Goal: Task Accomplishment & Management: Use online tool/utility

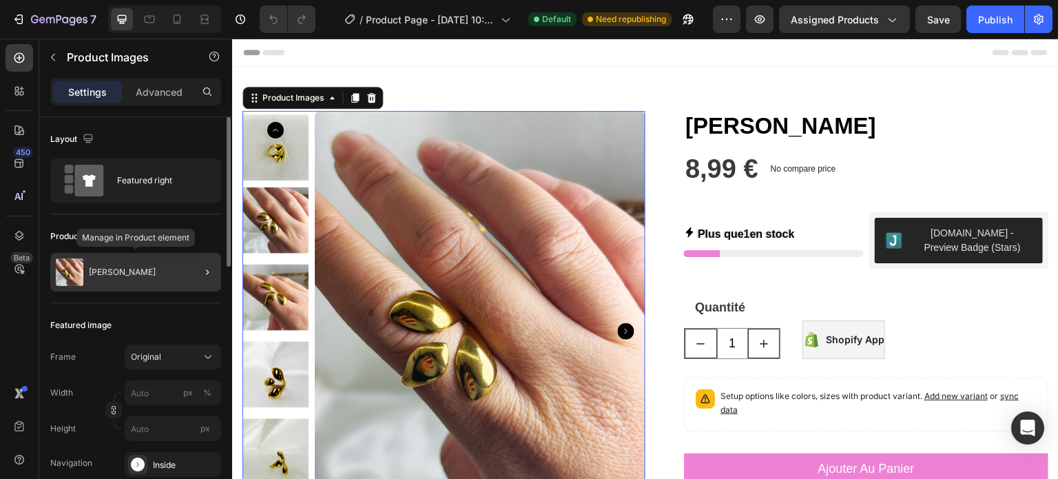
click at [118, 267] on p "[PERSON_NAME]" at bounding box center [122, 272] width 67 height 10
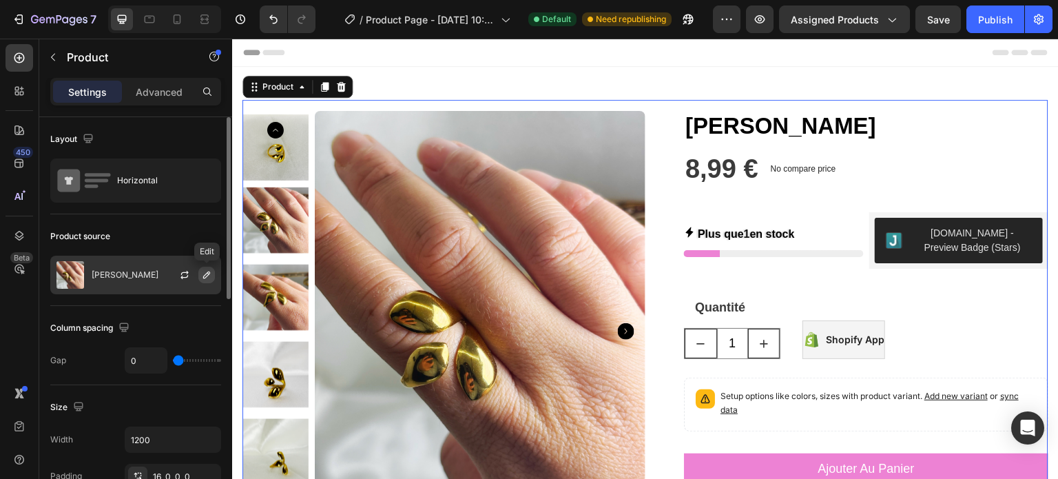
click at [204, 275] on icon "button" at bounding box center [206, 274] width 11 height 11
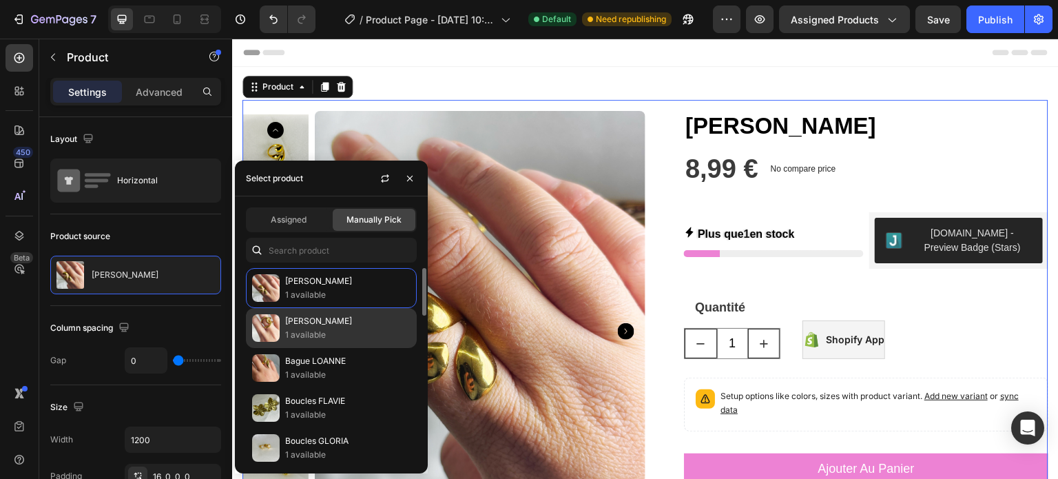
click at [327, 344] on div "[PERSON_NAME] 1 available" at bounding box center [331, 328] width 171 height 40
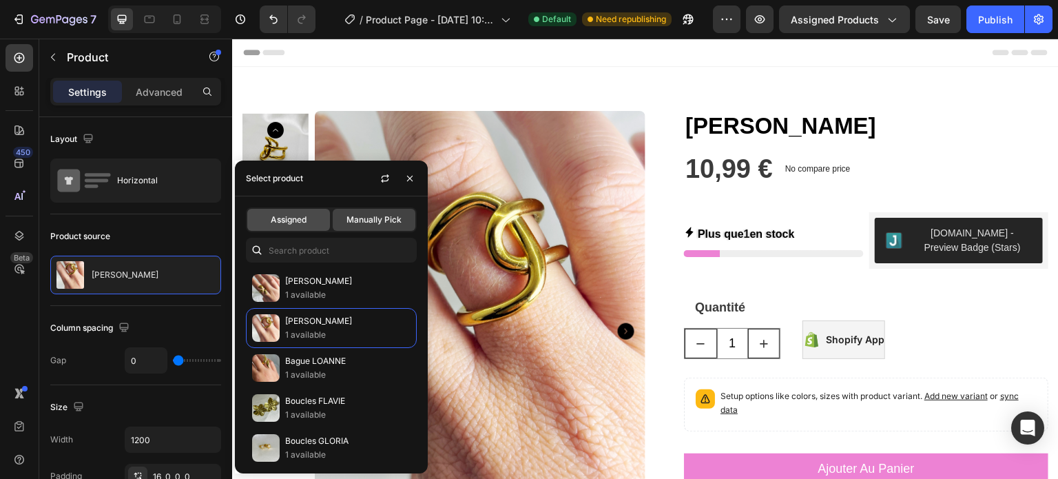
click at [302, 223] on span "Assigned" at bounding box center [289, 219] width 36 height 12
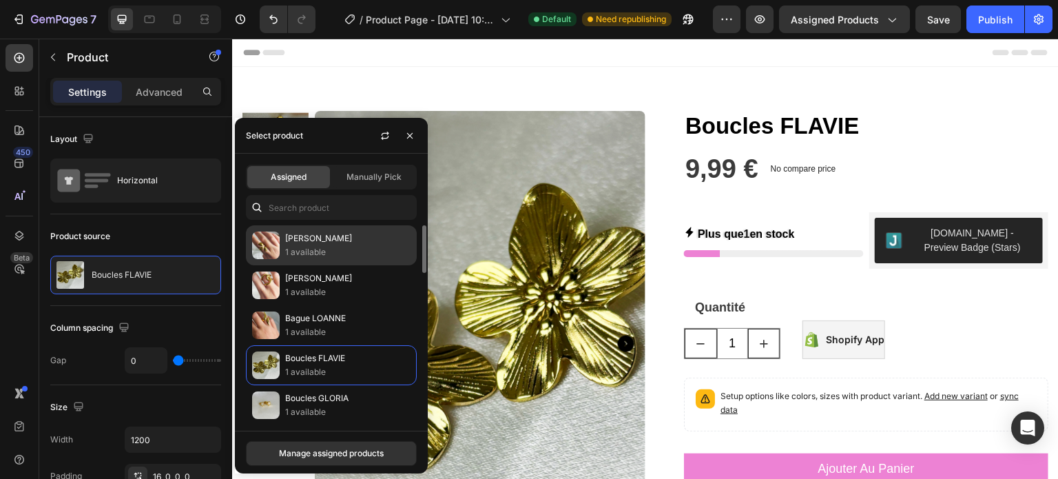
click at [311, 249] on p "1 available" at bounding box center [347, 252] width 125 height 14
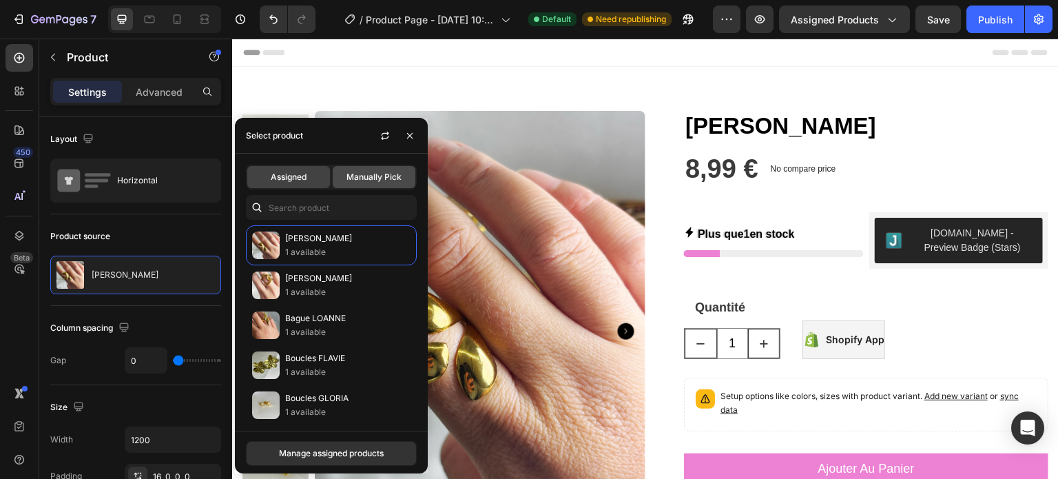
click at [358, 180] on span "Manually Pick" at bounding box center [373, 177] width 55 height 12
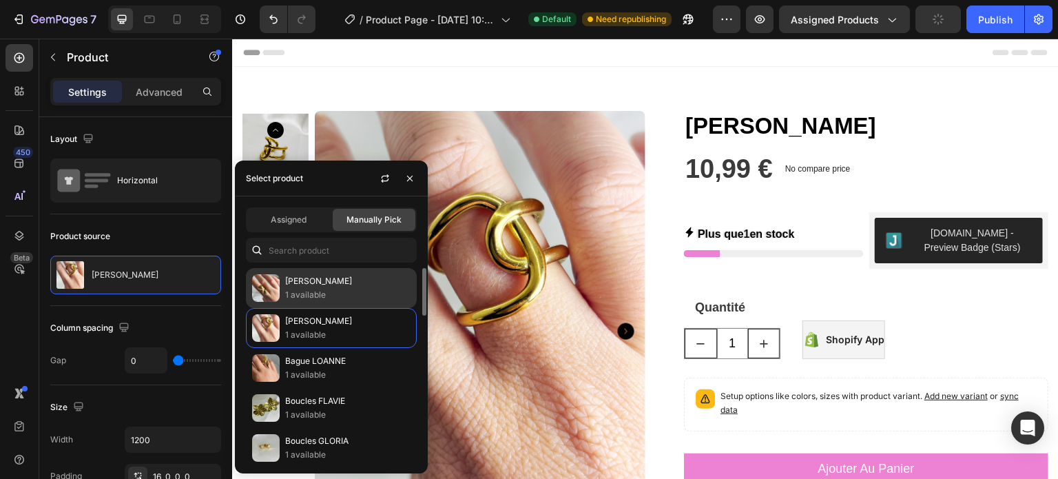
click at [336, 283] on p "[PERSON_NAME]" at bounding box center [347, 281] width 125 height 14
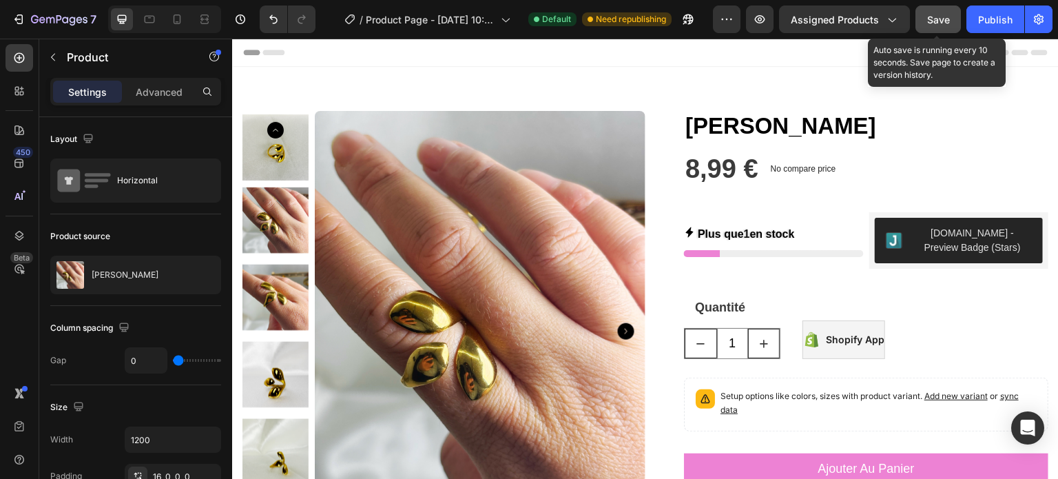
click at [942, 25] on div "Save" at bounding box center [938, 19] width 23 height 14
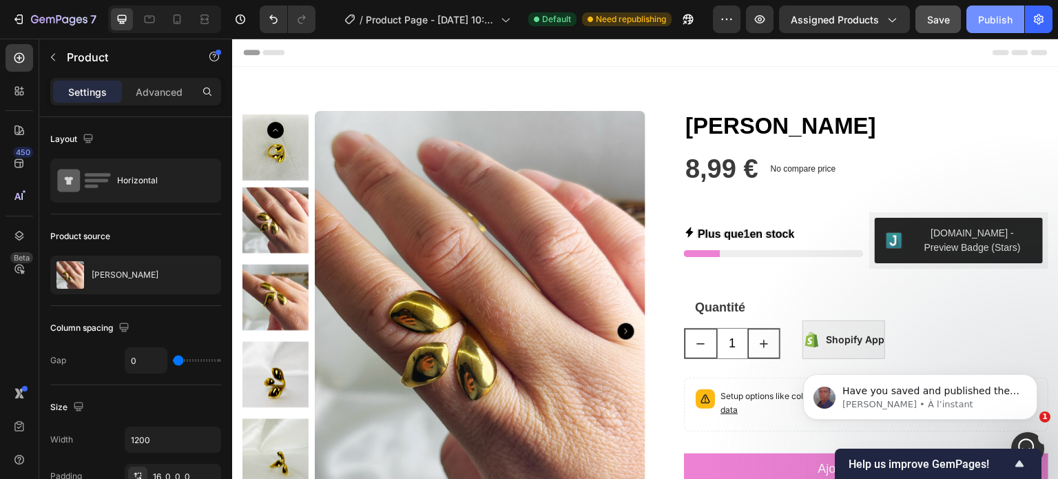
click at [988, 21] on div "Publish" at bounding box center [995, 19] width 34 height 14
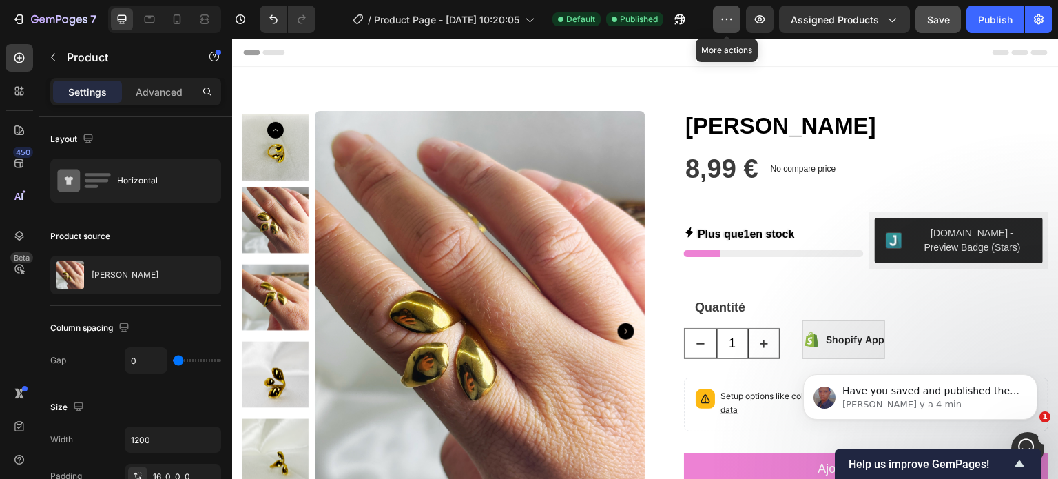
click at [722, 14] on icon "button" at bounding box center [727, 19] width 14 height 14
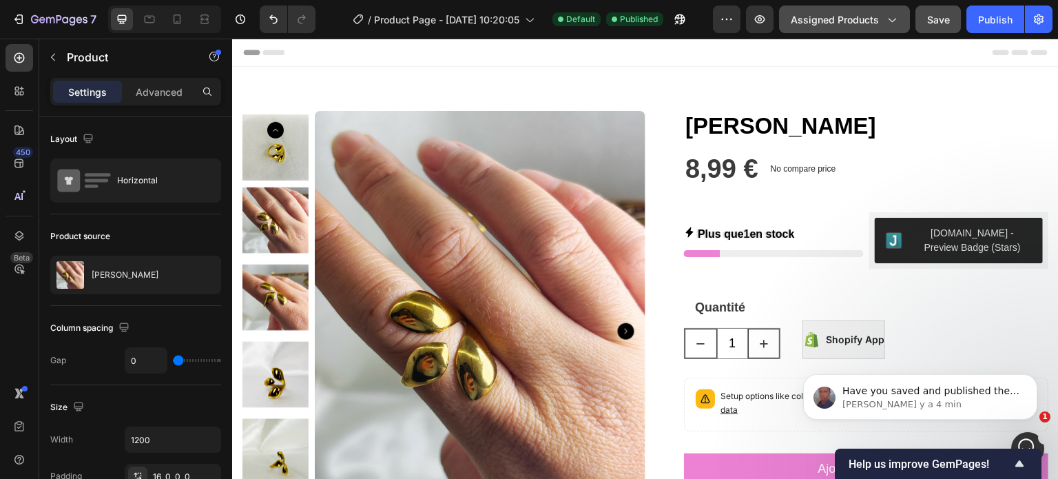
click at [831, 25] on span "Assigned Products" at bounding box center [835, 19] width 88 height 14
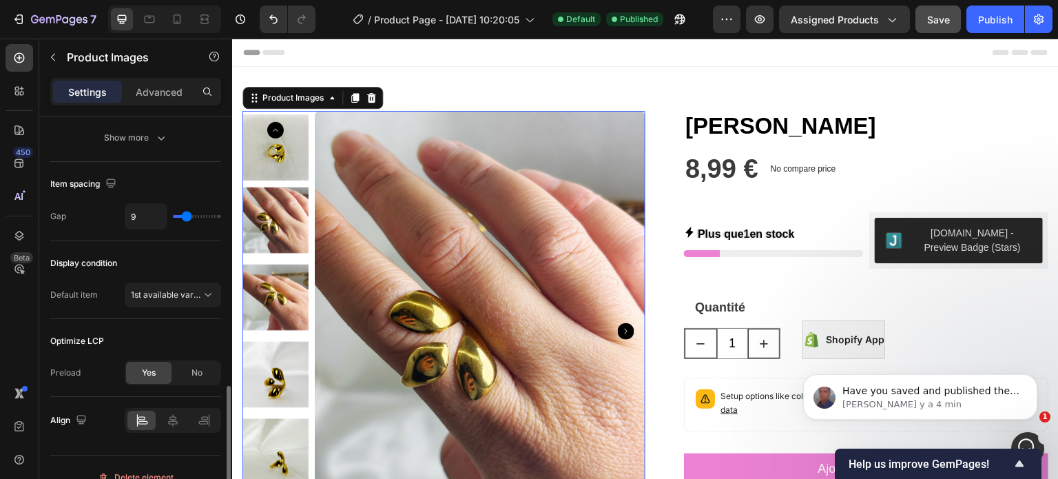
scroll to position [673, 0]
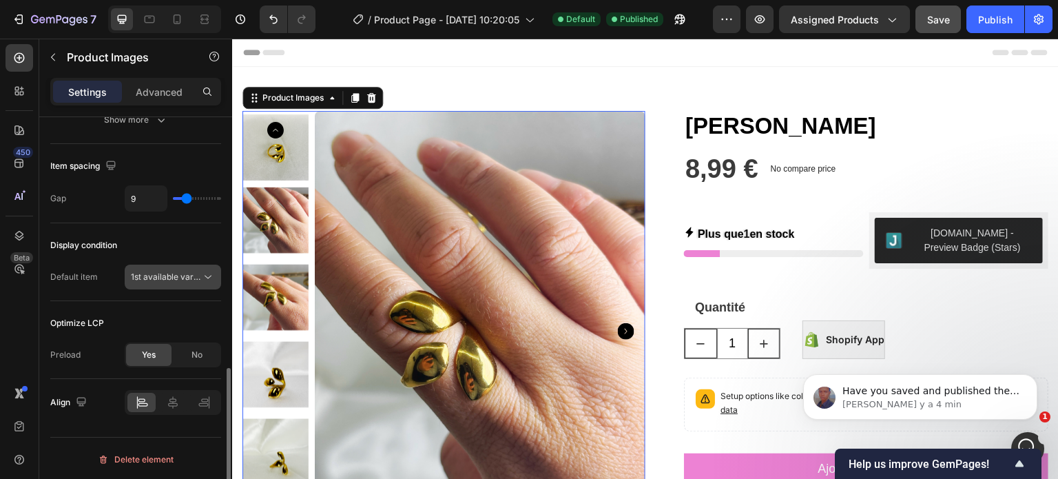
click at [198, 282] on button "1st available variant" at bounding box center [173, 276] width 96 height 25
click at [123, 255] on div "Display condition Default item 1st available variant" at bounding box center [135, 262] width 171 height 78
click at [174, 86] on p "Advanced" at bounding box center [159, 92] width 47 height 14
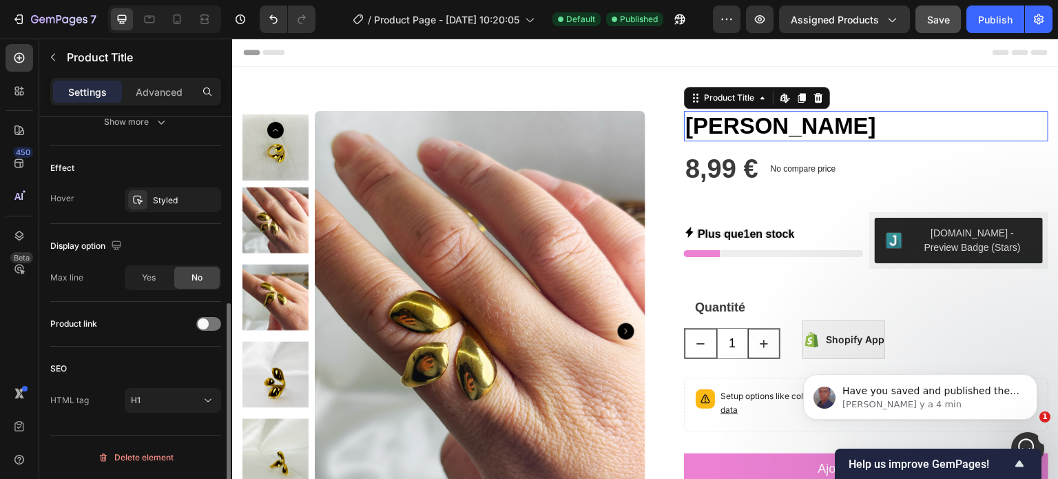
scroll to position [0, 0]
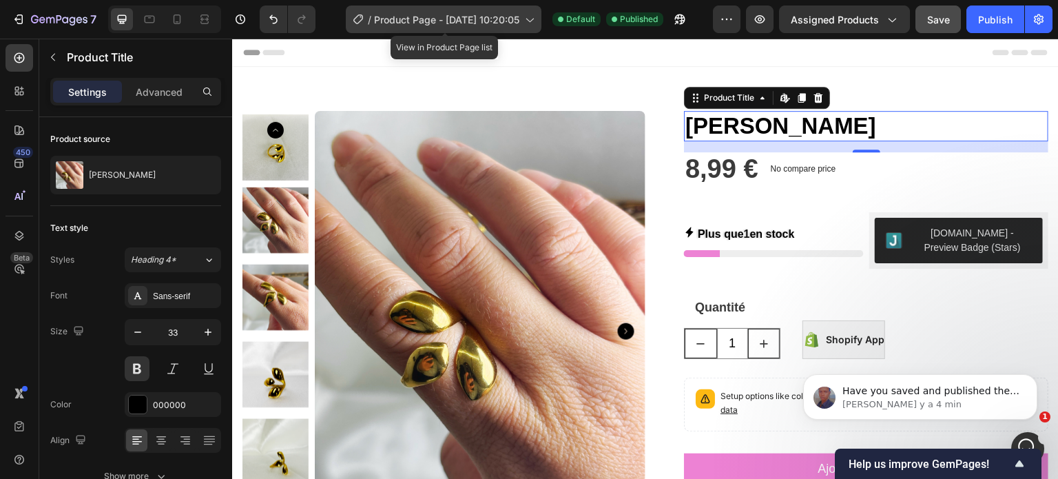
click at [477, 24] on span "Product Page - [DATE] 10:20:05" at bounding box center [446, 19] width 145 height 14
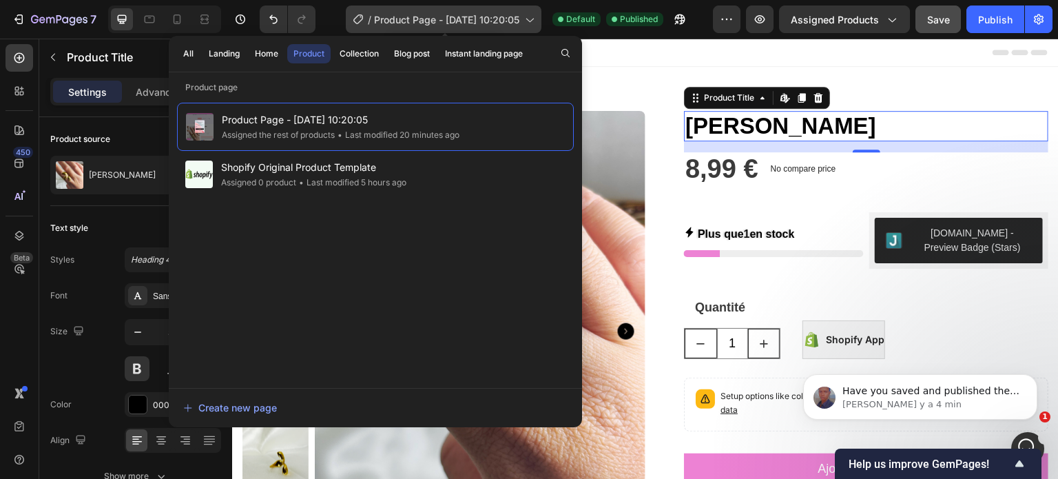
click at [477, 24] on span "Product Page - [DATE] 10:20:05" at bounding box center [446, 19] width 145 height 14
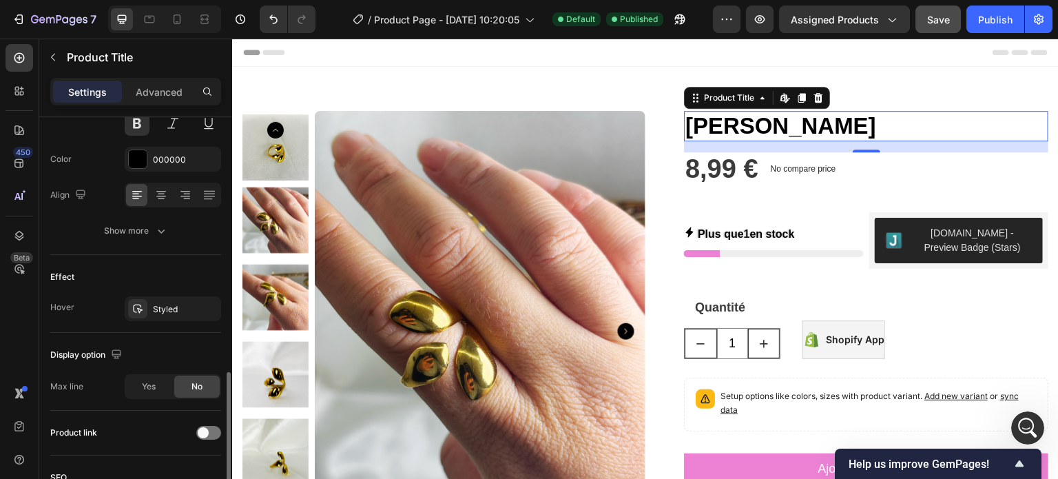
scroll to position [353, 0]
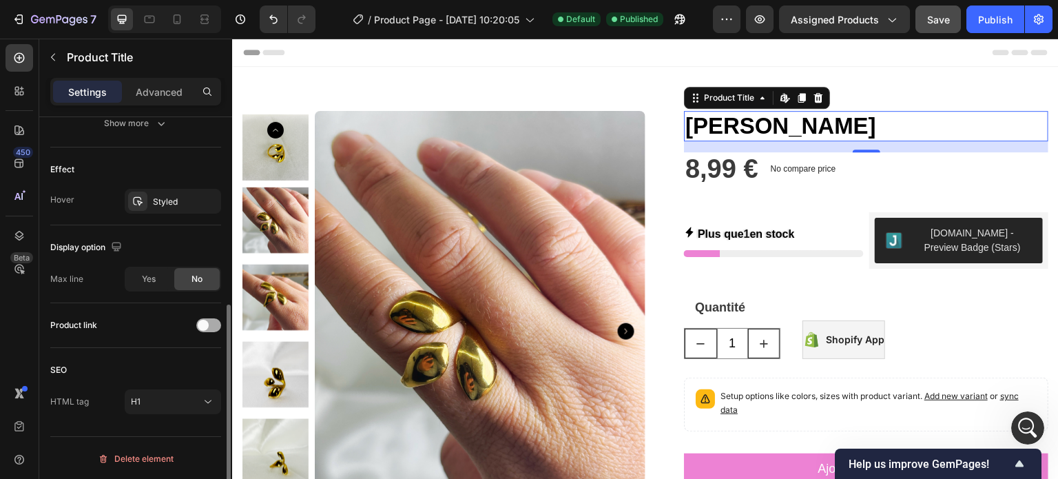
click at [199, 327] on span at bounding box center [203, 325] width 11 height 11
click at [199, 327] on div at bounding box center [208, 325] width 25 height 14
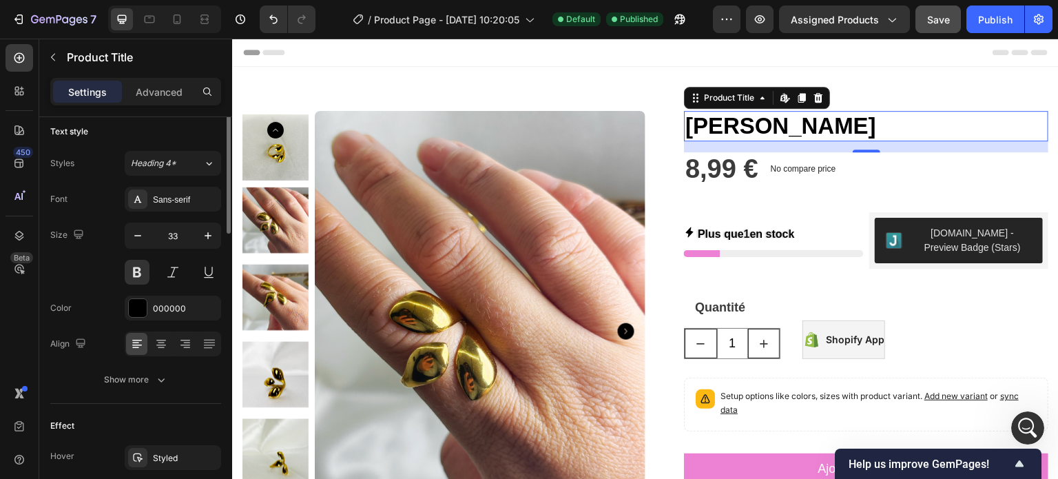
scroll to position [0, 0]
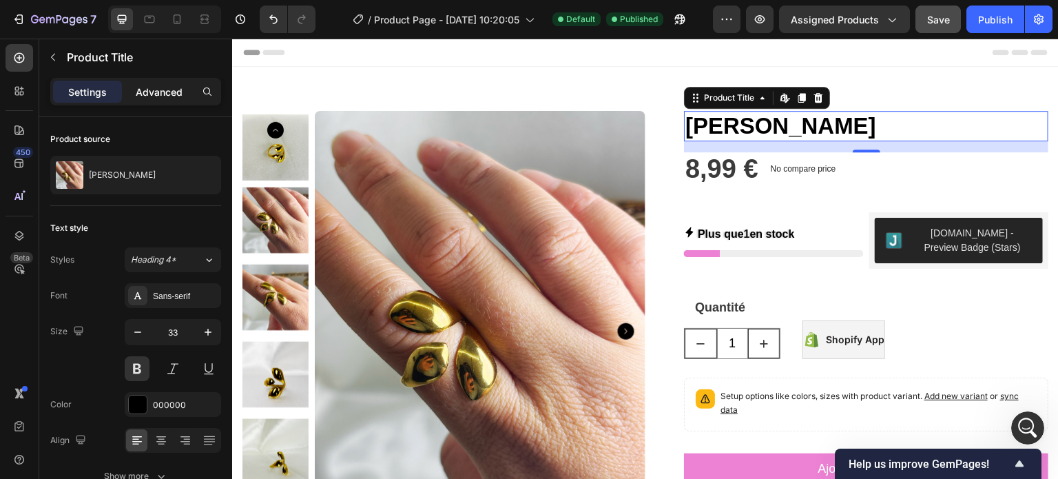
click at [163, 98] on p "Advanced" at bounding box center [159, 92] width 47 height 14
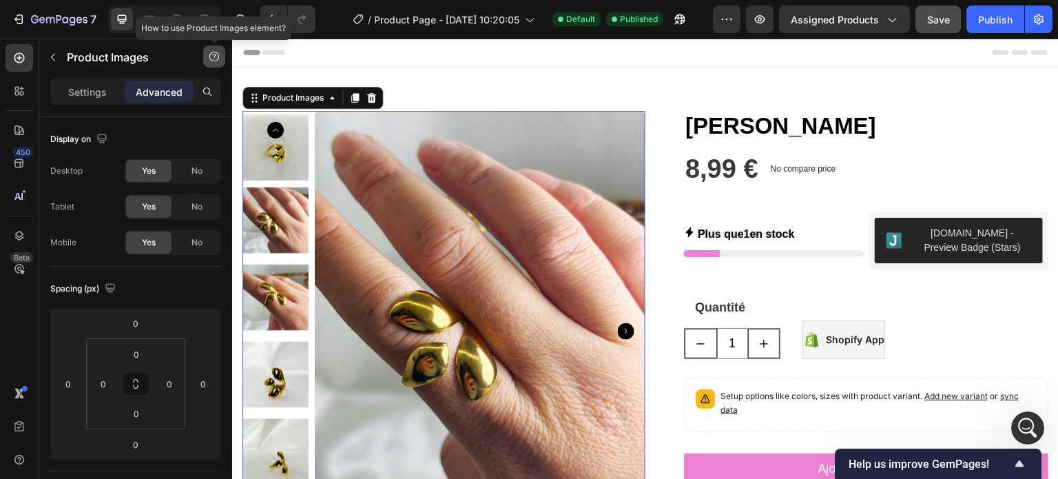
click at [211, 59] on icon "button" at bounding box center [214, 57] width 10 height 10
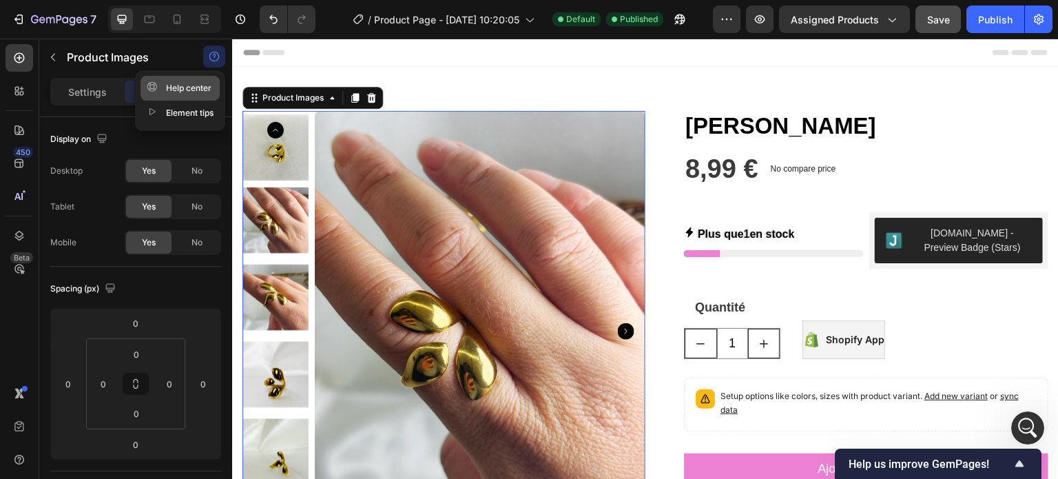
click at [196, 86] on div "Help center" at bounding box center [179, 88] width 65 height 14
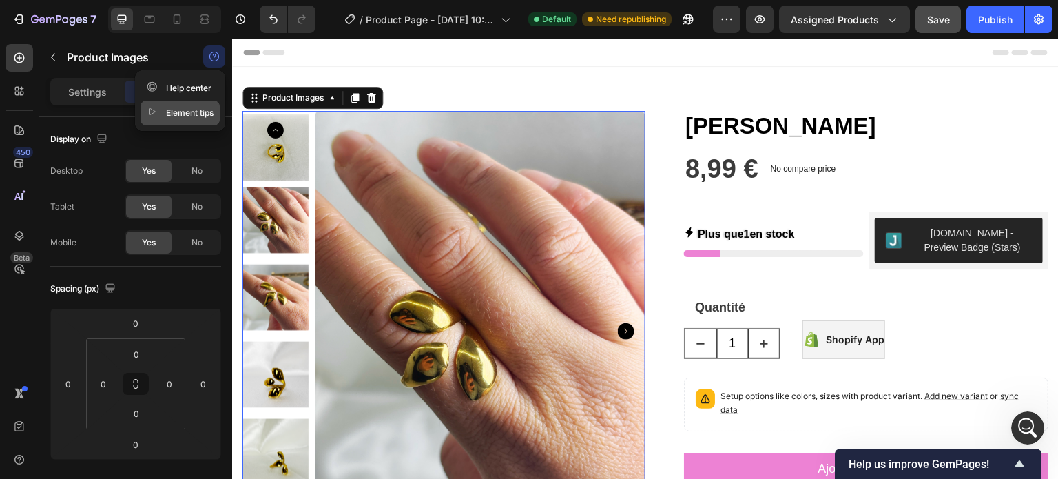
click at [160, 115] on div "Element tips" at bounding box center [180, 113] width 67 height 14
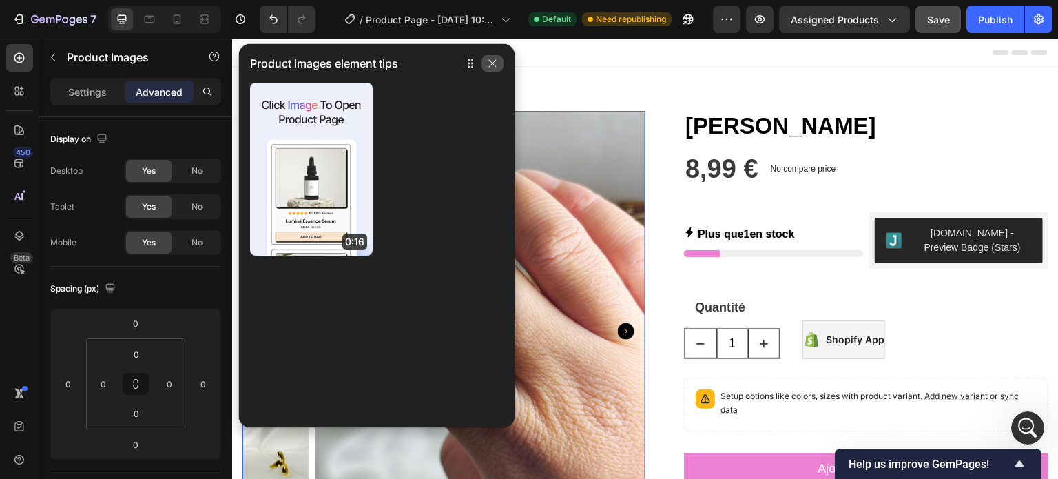
click at [494, 68] on icon "button" at bounding box center [492, 63] width 11 height 11
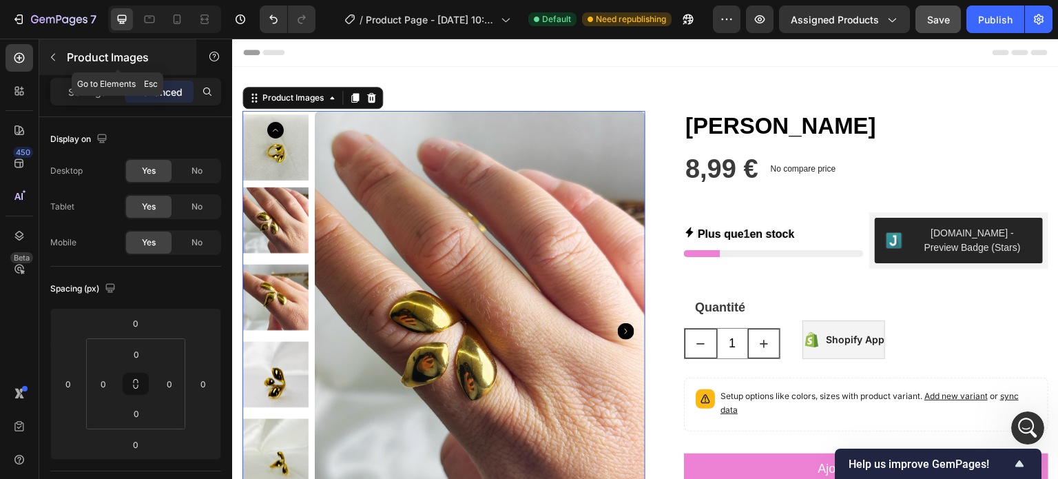
click at [48, 61] on icon "button" at bounding box center [53, 57] width 11 height 11
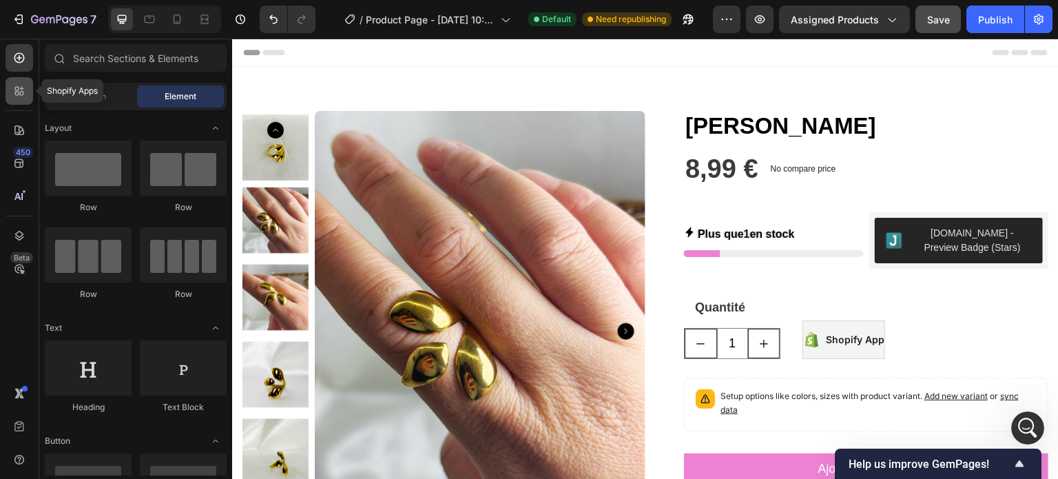
click at [21, 94] on icon at bounding box center [22, 94] width 4 height 4
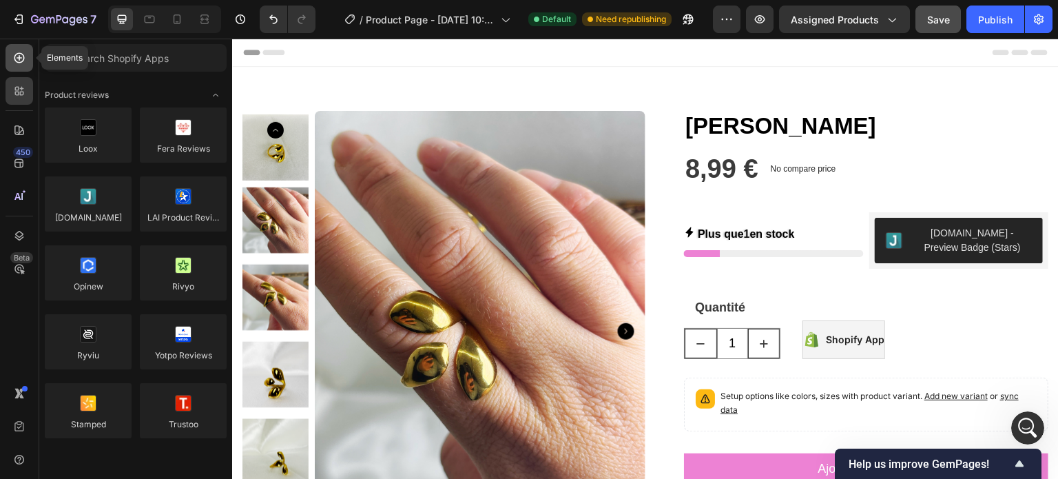
click at [19, 62] on icon at bounding box center [19, 58] width 10 height 10
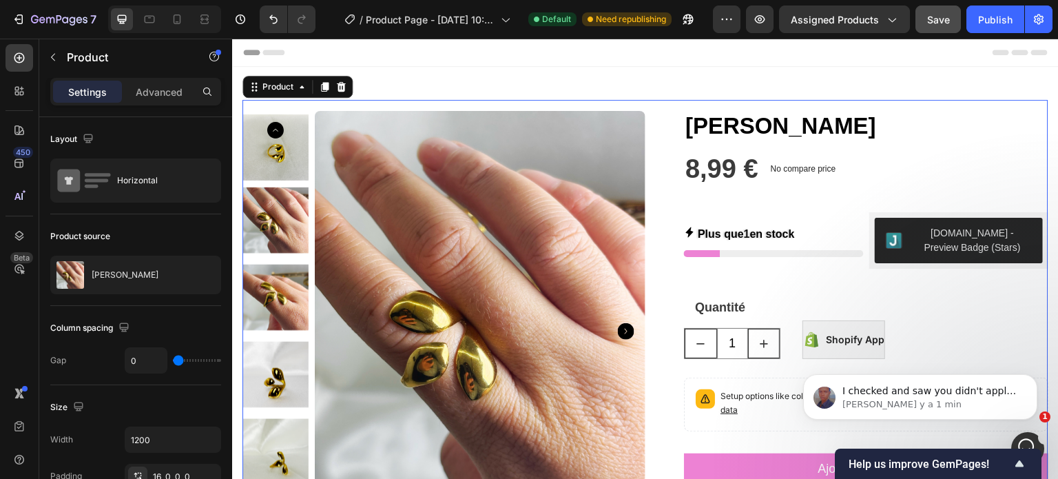
click at [302, 86] on icon at bounding box center [302, 86] width 4 height 3
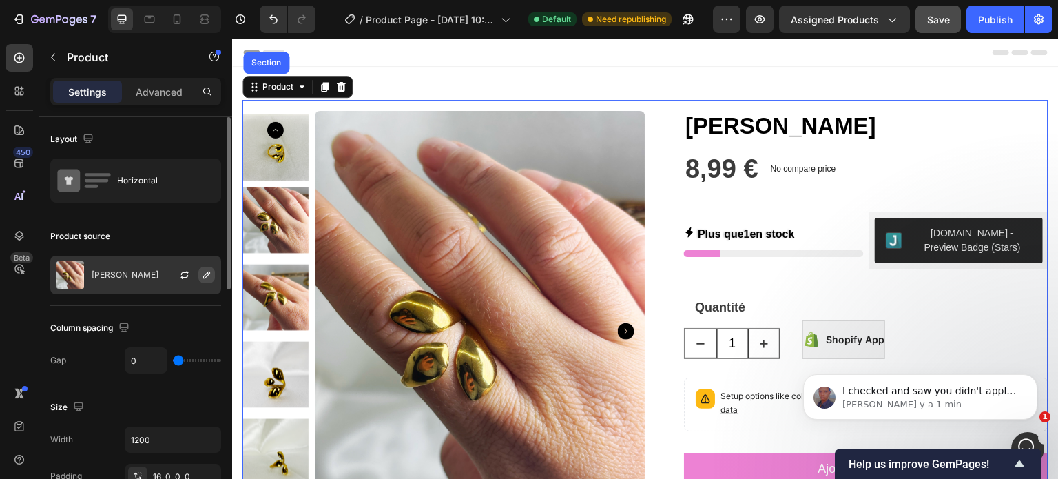
click at [205, 271] on icon "button" at bounding box center [206, 274] width 11 height 11
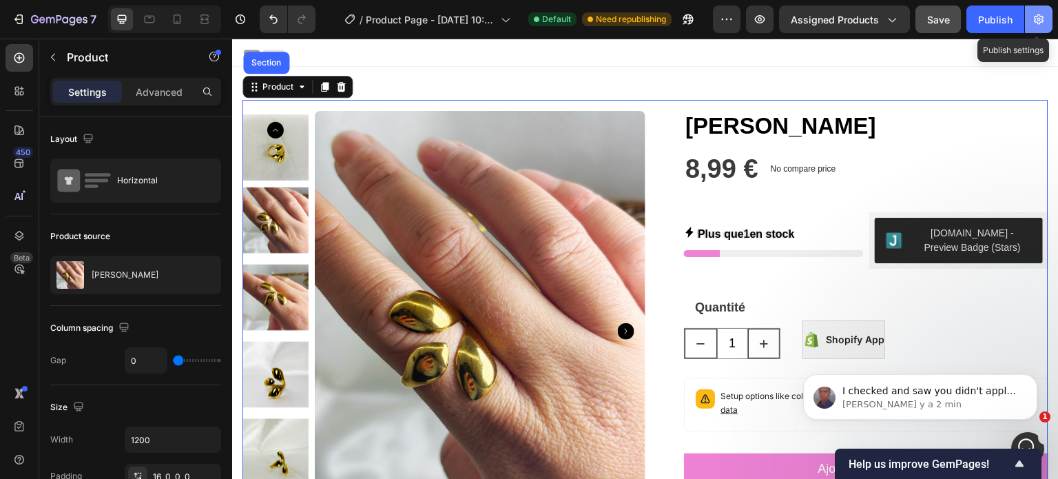
click at [1040, 16] on icon "button" at bounding box center [1039, 19] width 10 height 10
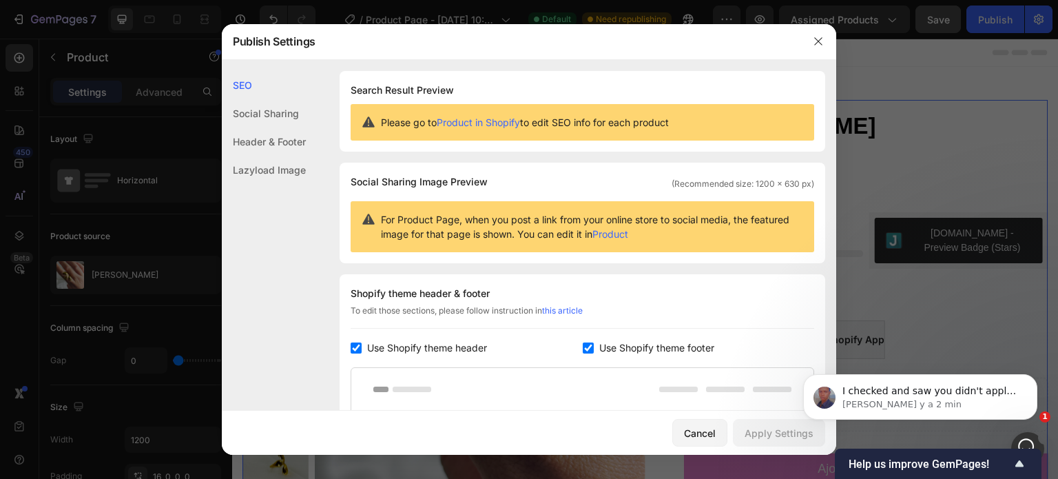
click at [249, 132] on div "Header & Footer" at bounding box center [264, 141] width 84 height 28
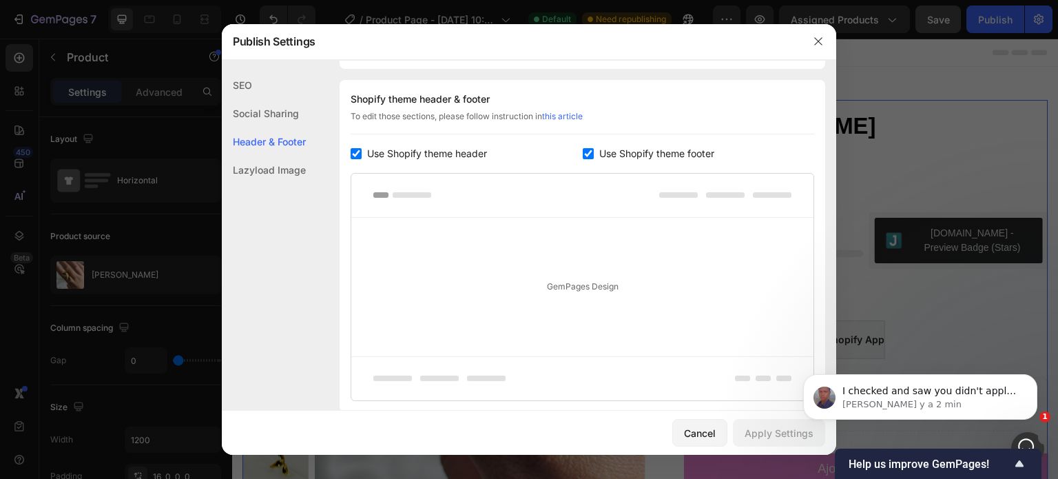
scroll to position [200, 0]
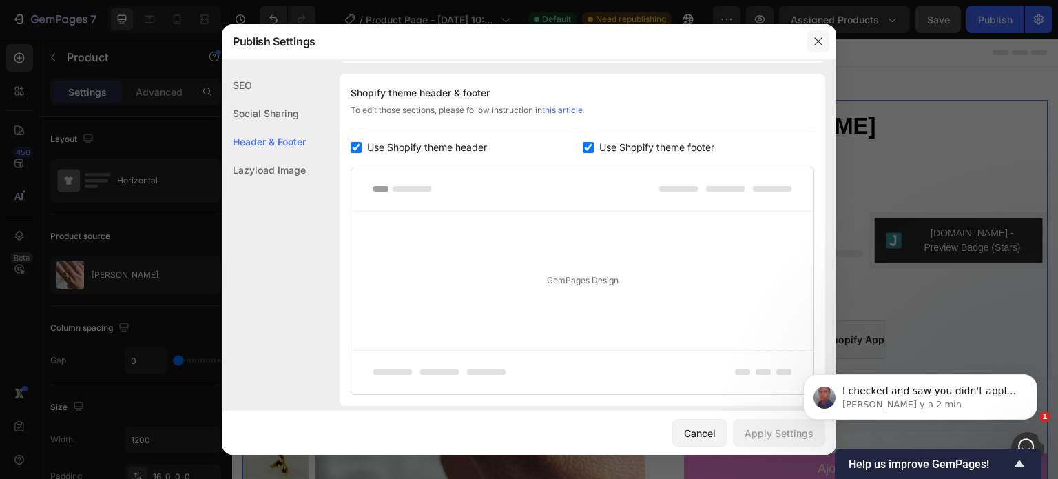
click at [810, 45] on button "button" at bounding box center [818, 41] width 22 height 22
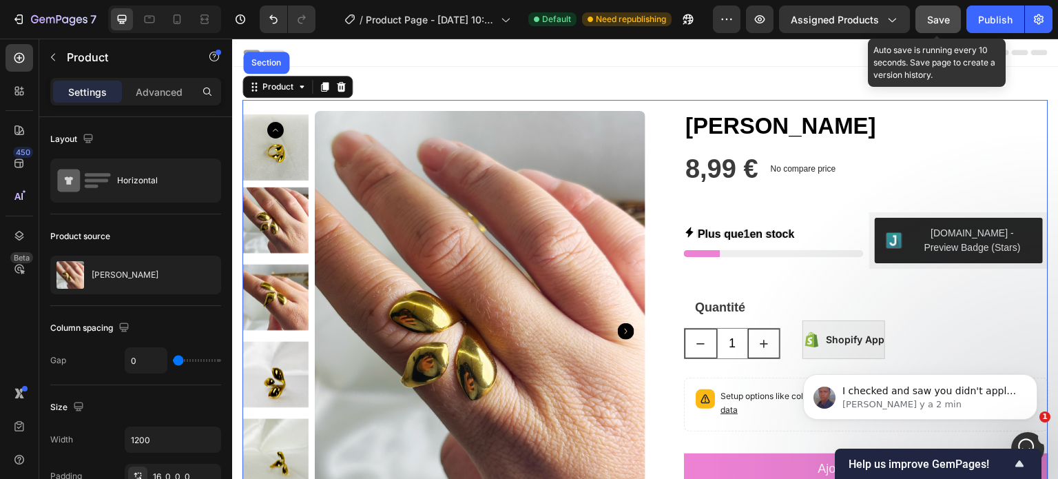
click at [935, 17] on span "Save" at bounding box center [938, 20] width 23 height 12
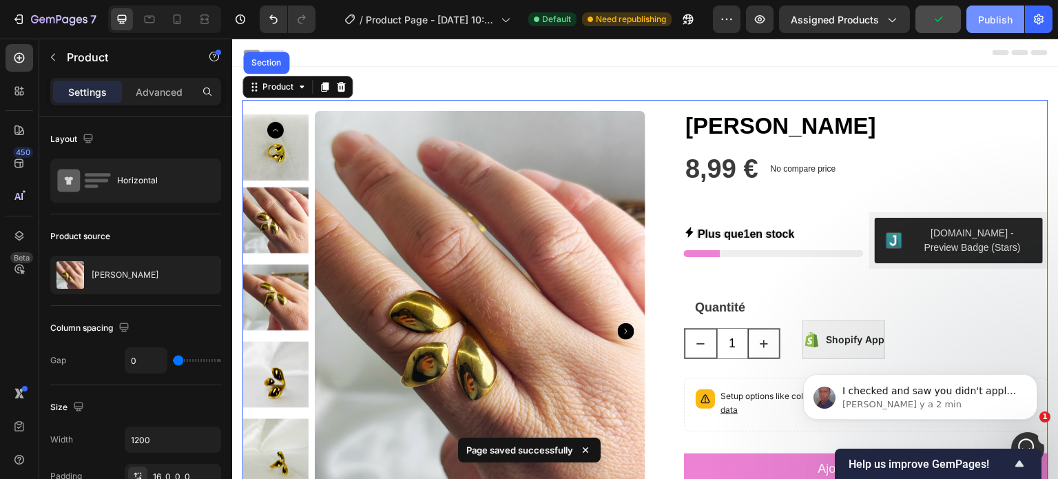
click at [983, 12] on div "Publish" at bounding box center [995, 19] width 34 height 14
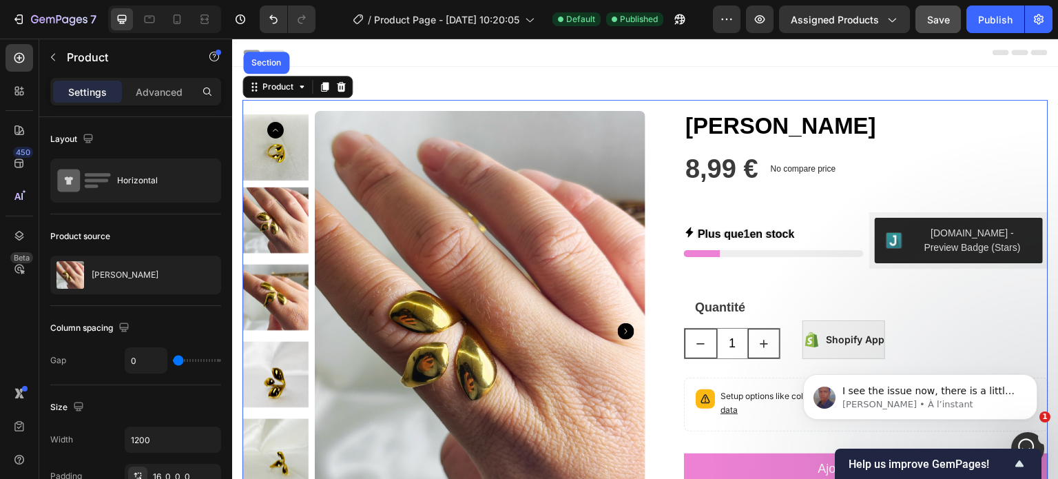
scroll to position [0, 0]
click at [1041, 23] on icon "button" at bounding box center [1039, 19] width 14 height 14
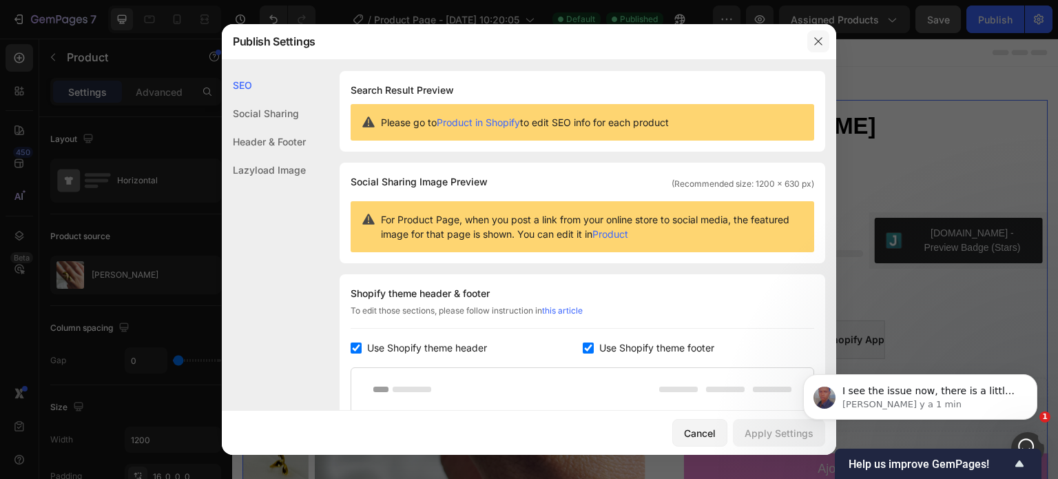
click at [819, 40] on icon "button" at bounding box center [818, 42] width 8 height 8
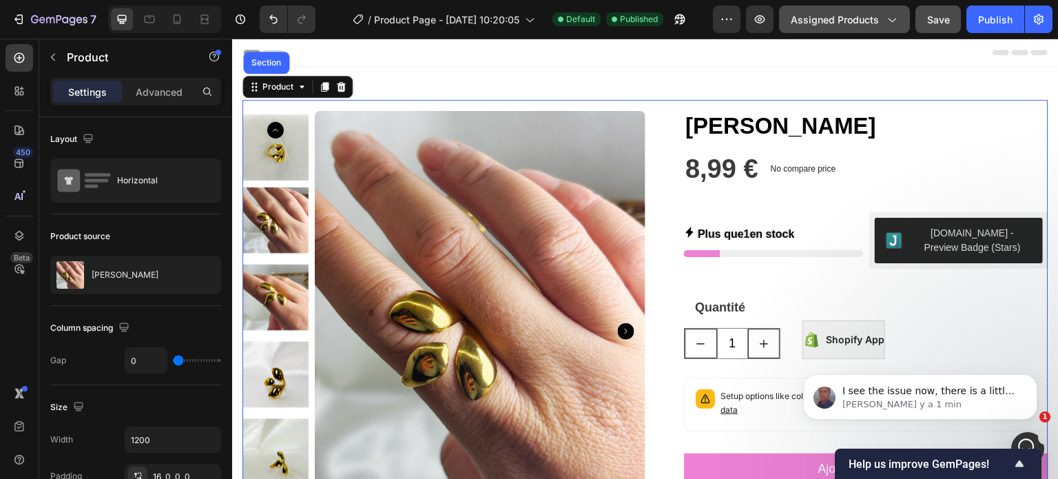
click at [885, 16] on icon "button" at bounding box center [891, 19] width 14 height 14
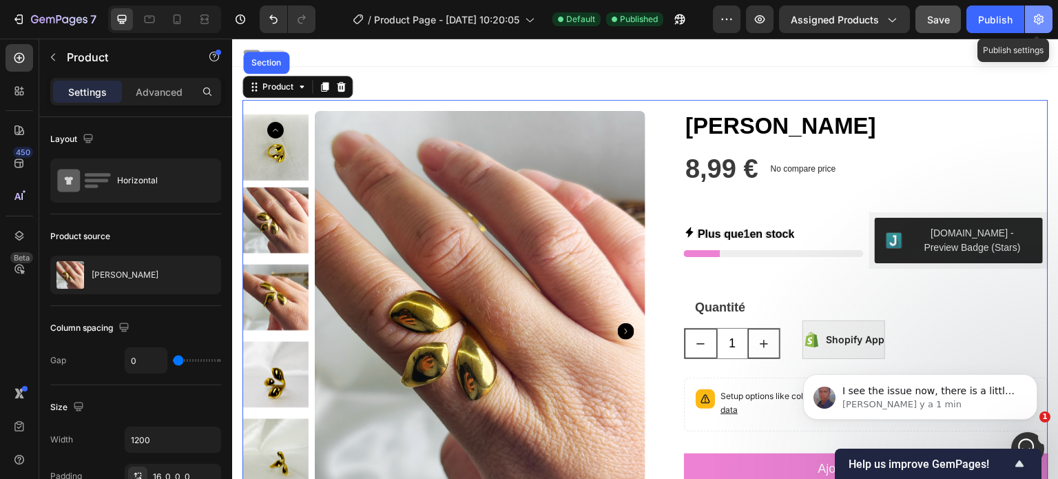
click at [1034, 17] on icon "button" at bounding box center [1039, 19] width 10 height 10
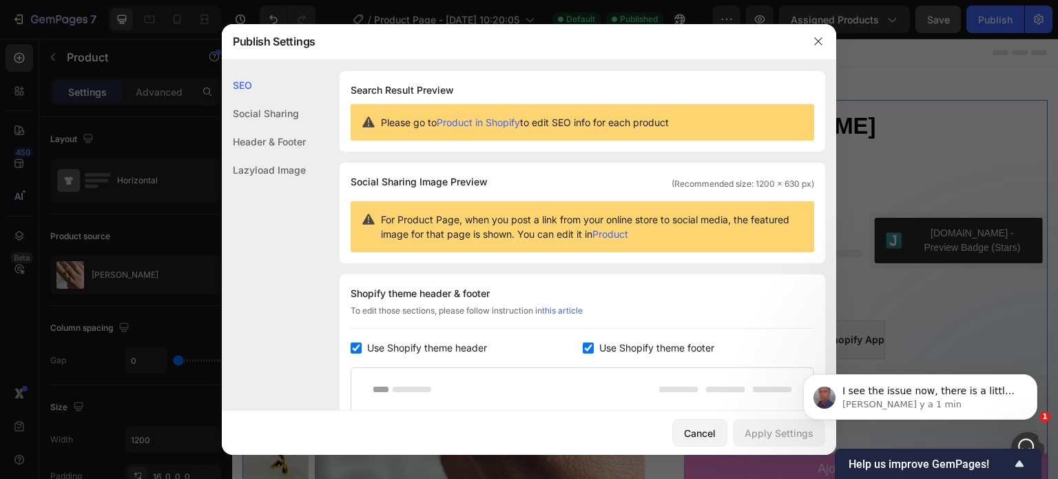
click at [242, 135] on div "Header & Footer" at bounding box center [264, 141] width 84 height 28
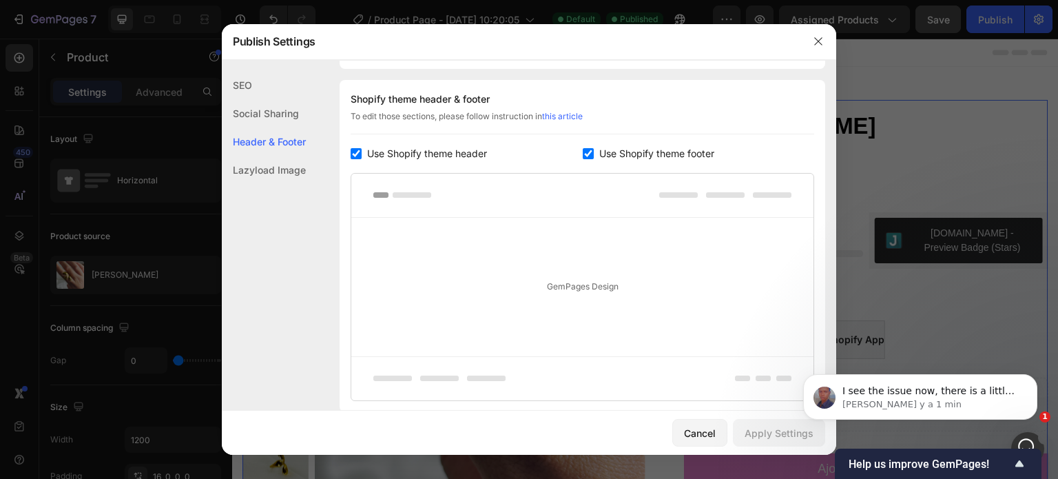
scroll to position [200, 0]
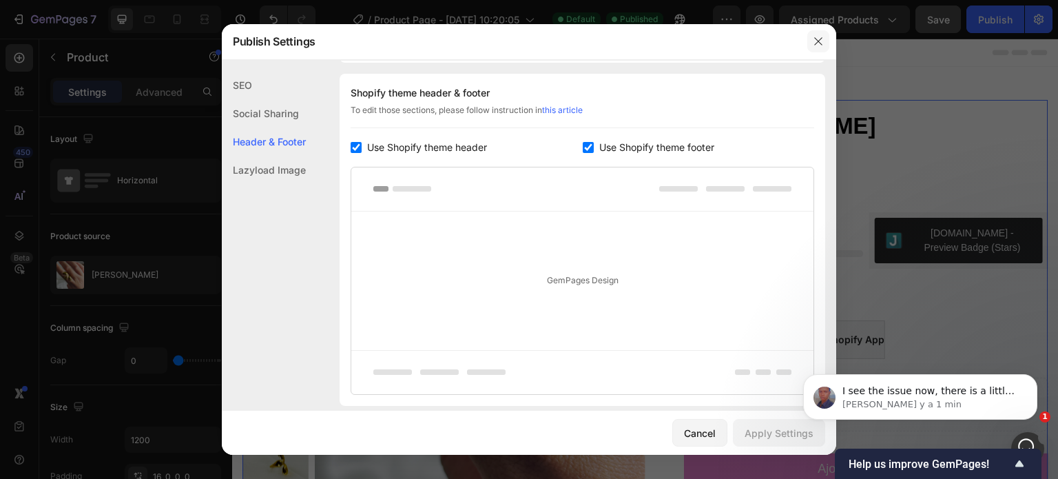
click at [816, 41] on icon "button" at bounding box center [818, 41] width 11 height 11
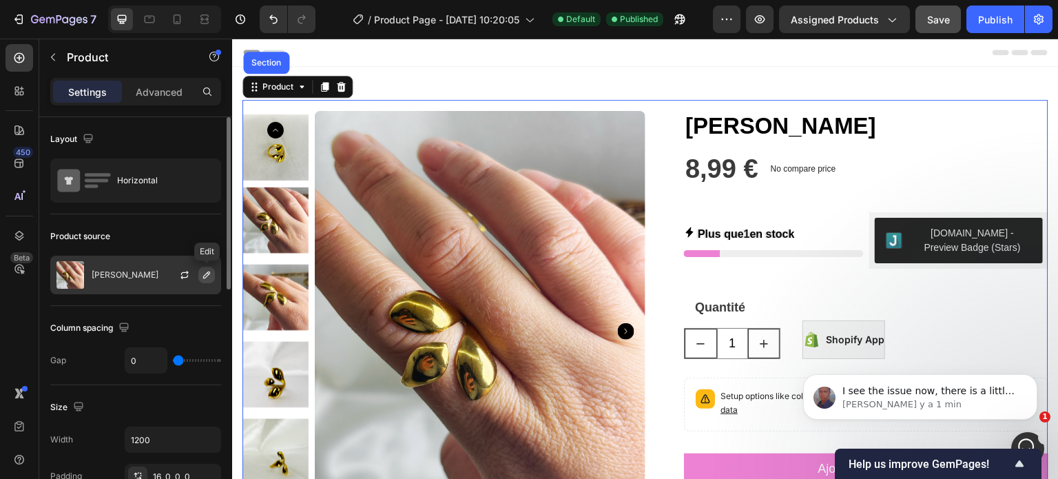
click at [200, 275] on button "button" at bounding box center [206, 274] width 17 height 17
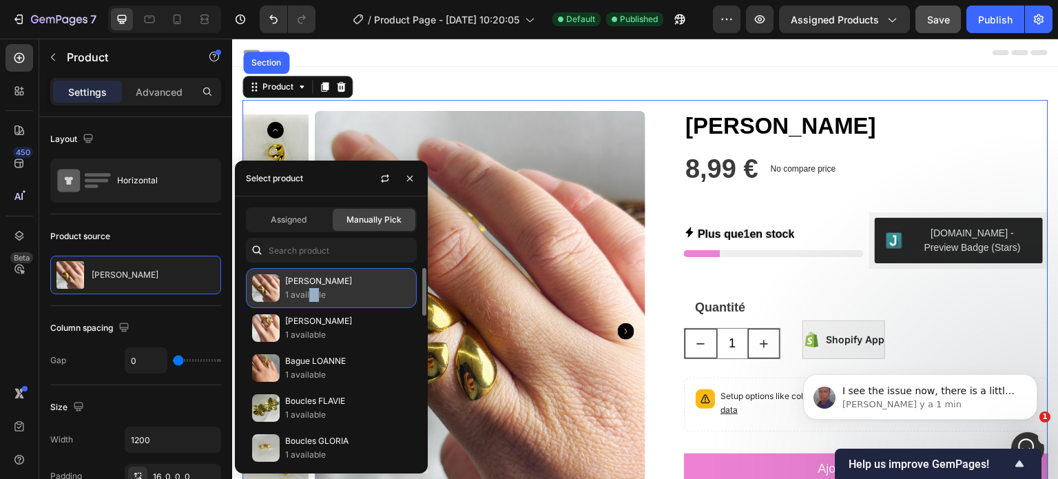
drag, startPoint x: 319, startPoint y: 294, endPoint x: 308, endPoint y: 289, distance: 11.7
click at [308, 289] on p "1 available" at bounding box center [347, 295] width 125 height 14
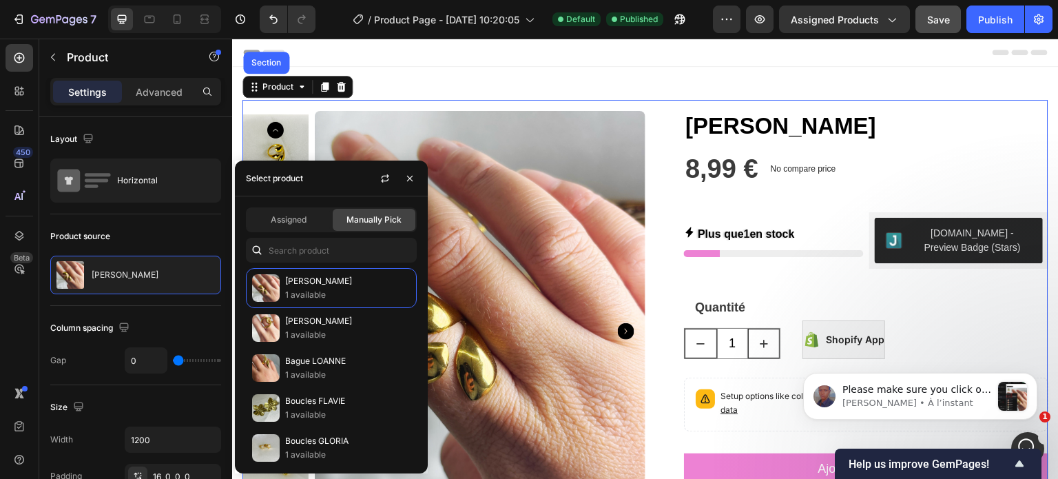
scroll to position [0, 0]
click at [285, 239] on input "text" at bounding box center [331, 250] width 171 height 25
click at [274, 222] on span "Assigned" at bounding box center [289, 219] width 36 height 12
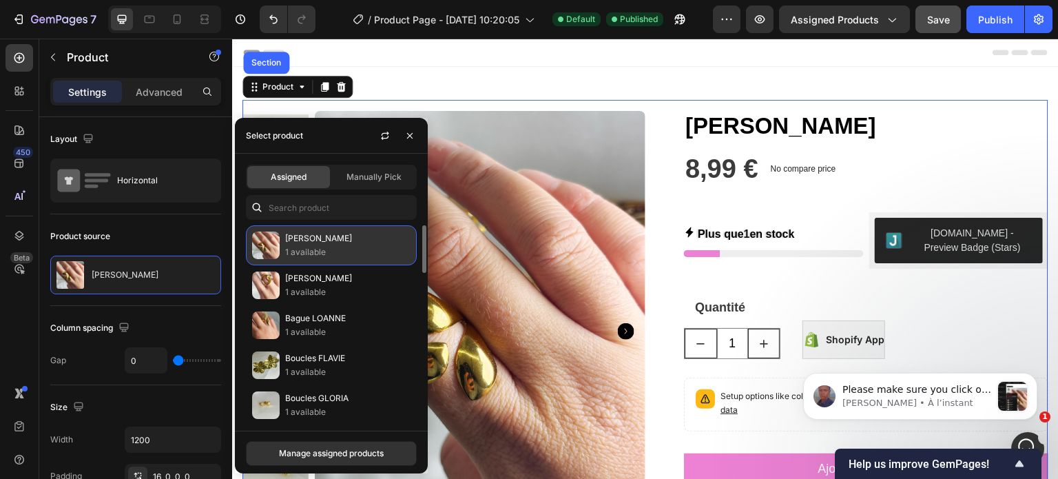
click at [308, 227] on div "[PERSON_NAME] 1 available" at bounding box center [331, 245] width 171 height 40
click at [308, 247] on p "1 available" at bounding box center [347, 252] width 125 height 14
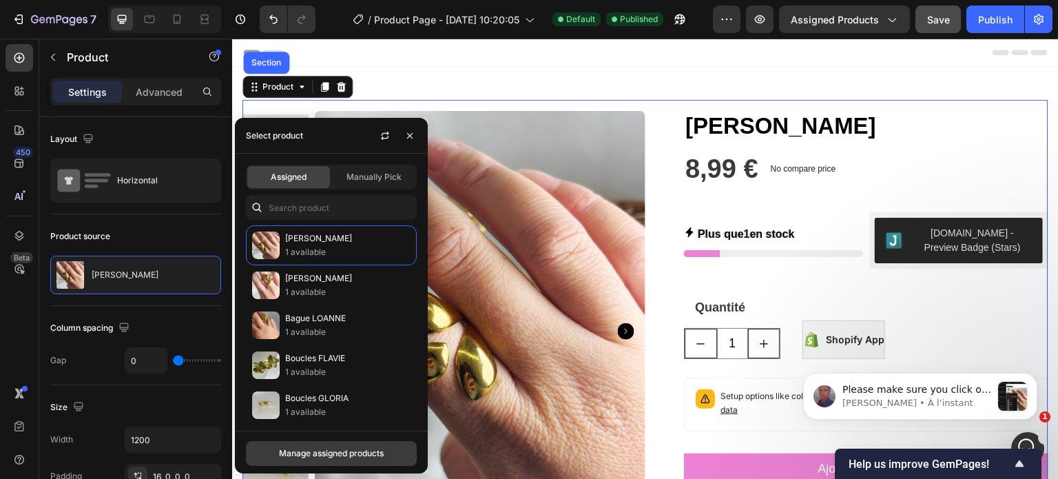
click at [336, 451] on div "Manage assigned products" at bounding box center [331, 453] width 105 height 12
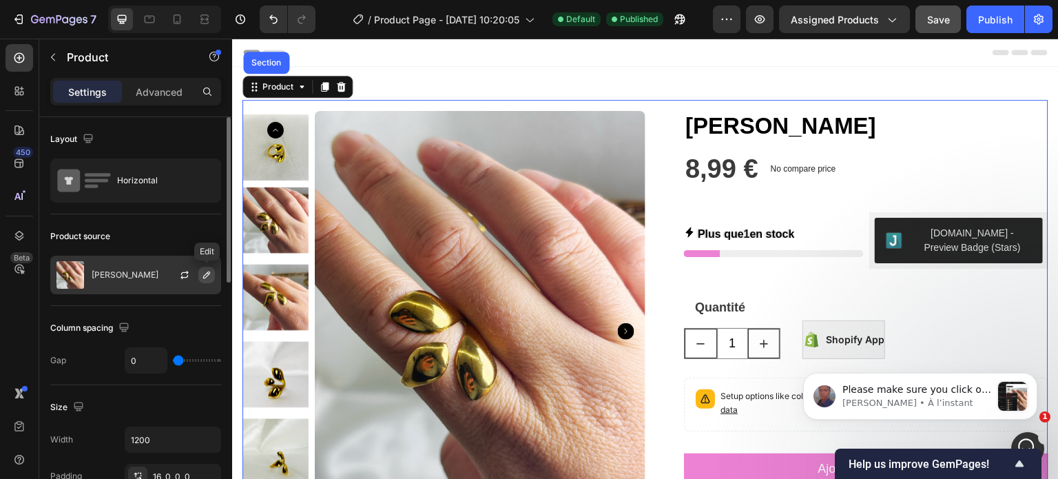
click at [199, 275] on button "button" at bounding box center [206, 274] width 17 height 17
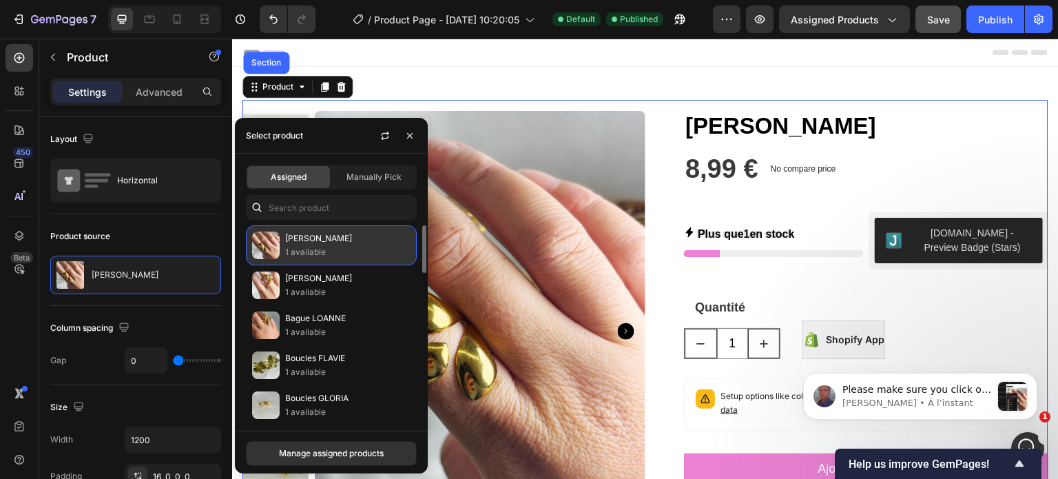
click at [291, 240] on p "[PERSON_NAME]" at bounding box center [347, 238] width 125 height 14
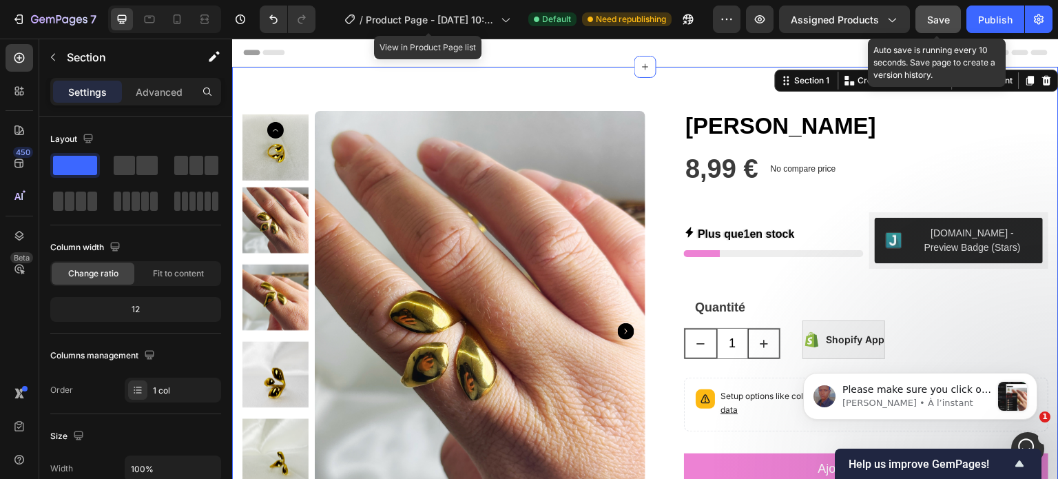
click at [938, 14] on span "Save" at bounding box center [938, 20] width 23 height 12
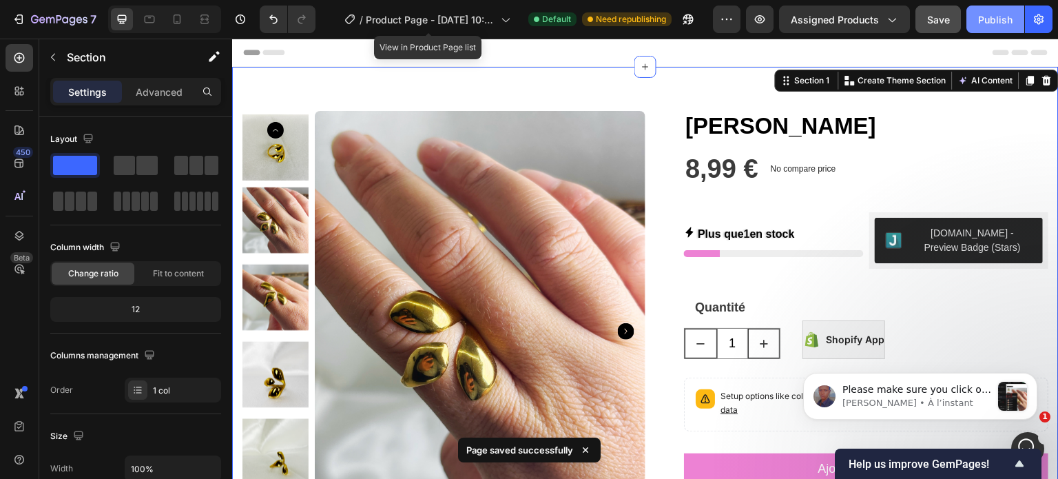
click at [976, 21] on button "Publish" at bounding box center [995, 20] width 58 height 28
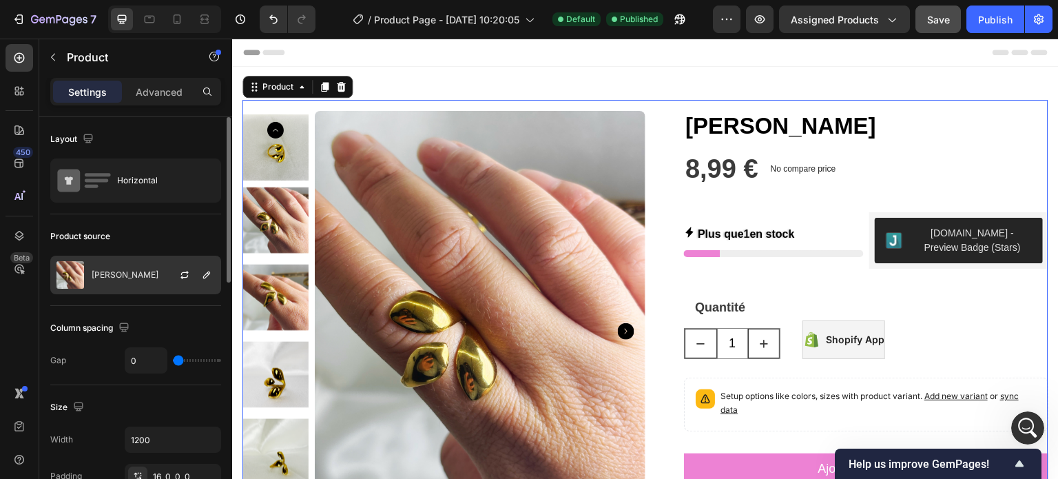
click at [189, 284] on div at bounding box center [190, 274] width 61 height 37
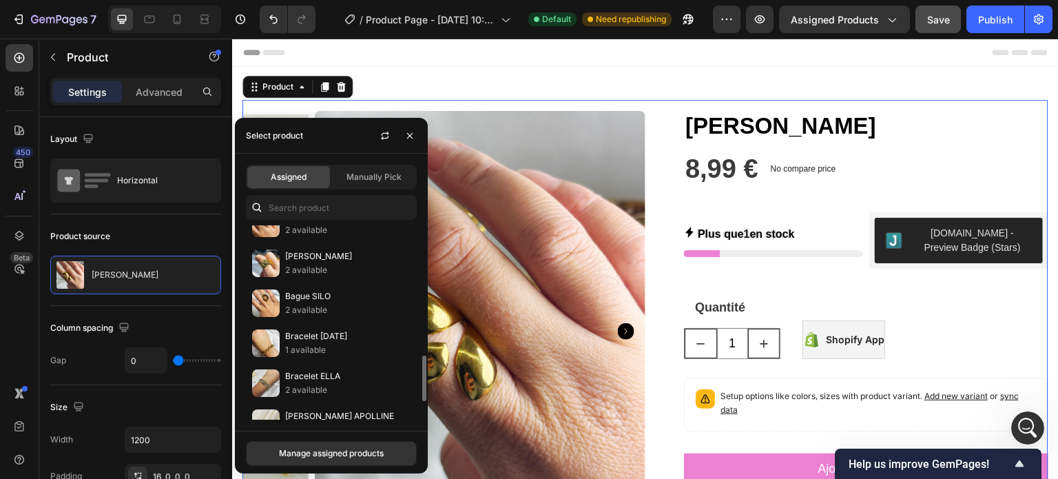
scroll to position [543, 0]
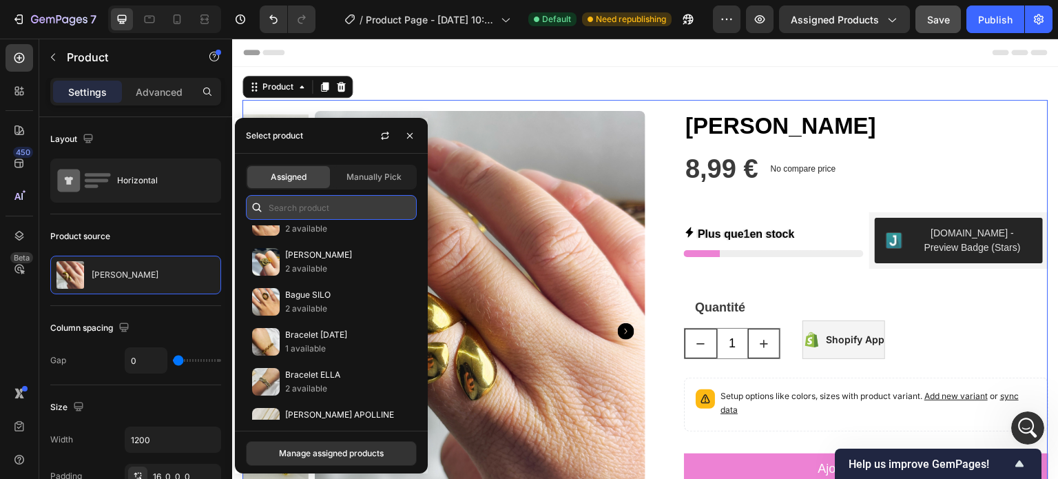
click at [331, 200] on input "text" at bounding box center [331, 207] width 171 height 25
type input "[PERSON_NAME]"
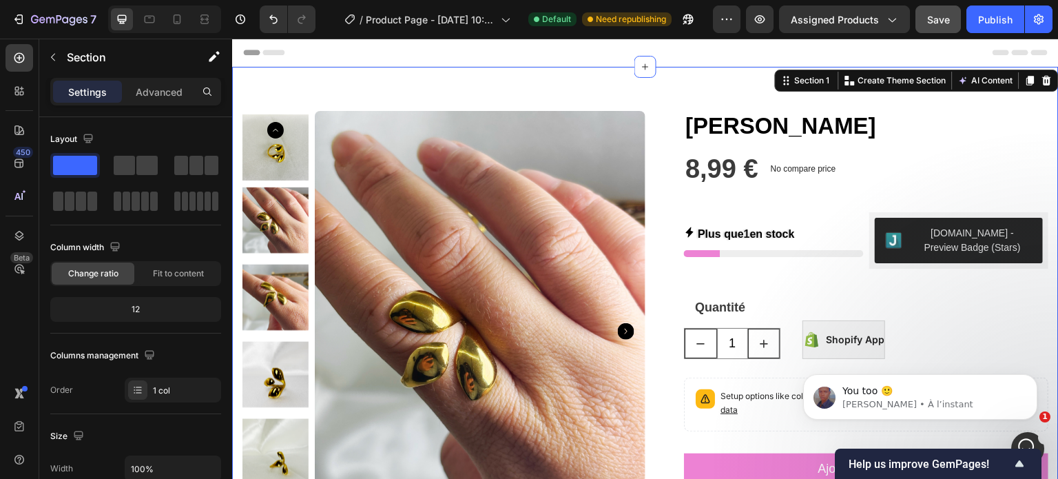
scroll to position [0, 0]
